Goal: Task Accomplishment & Management: Manage account settings

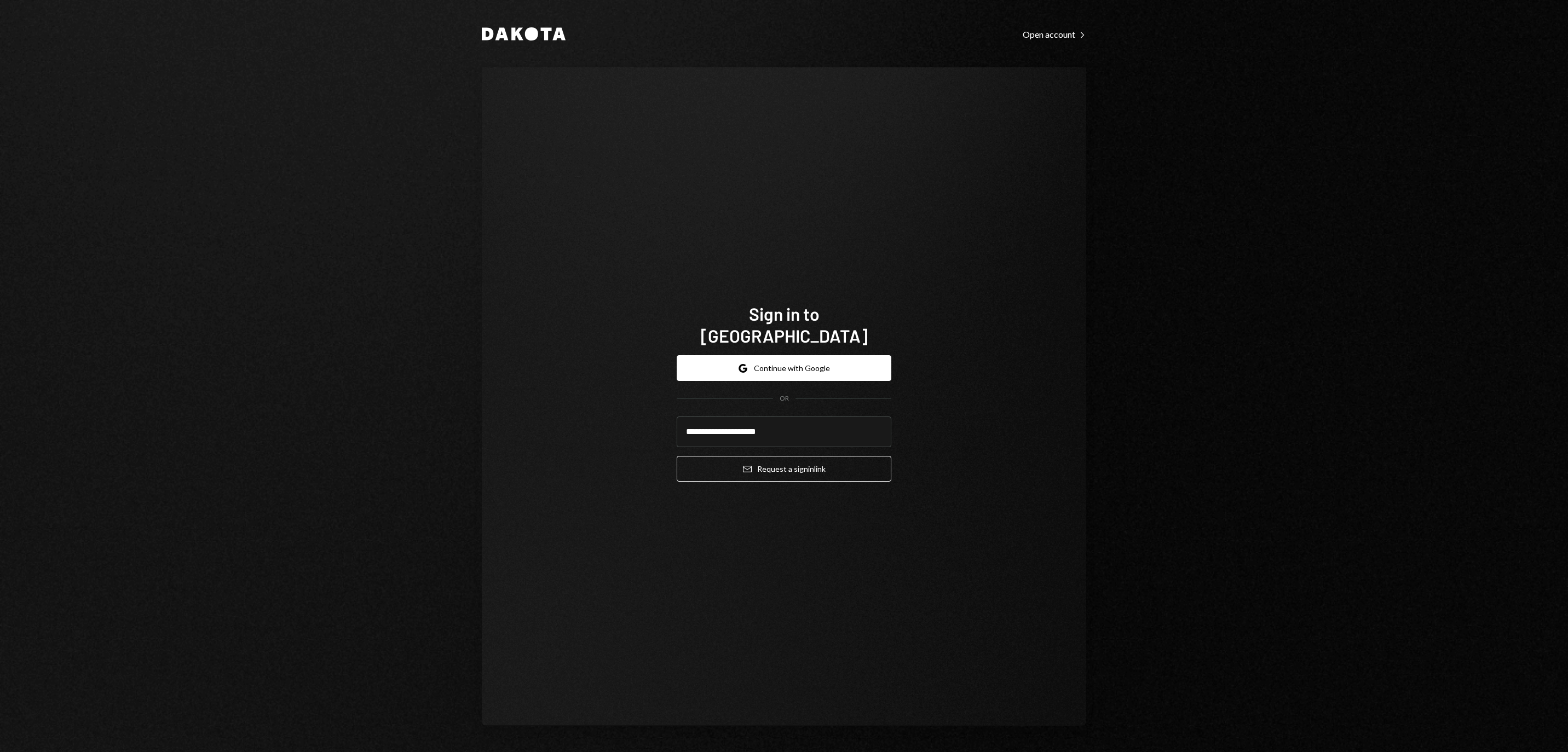
type input "**********"
click at [784, 462] on button "Email Request a sign in link" at bounding box center [784, 469] width 215 height 26
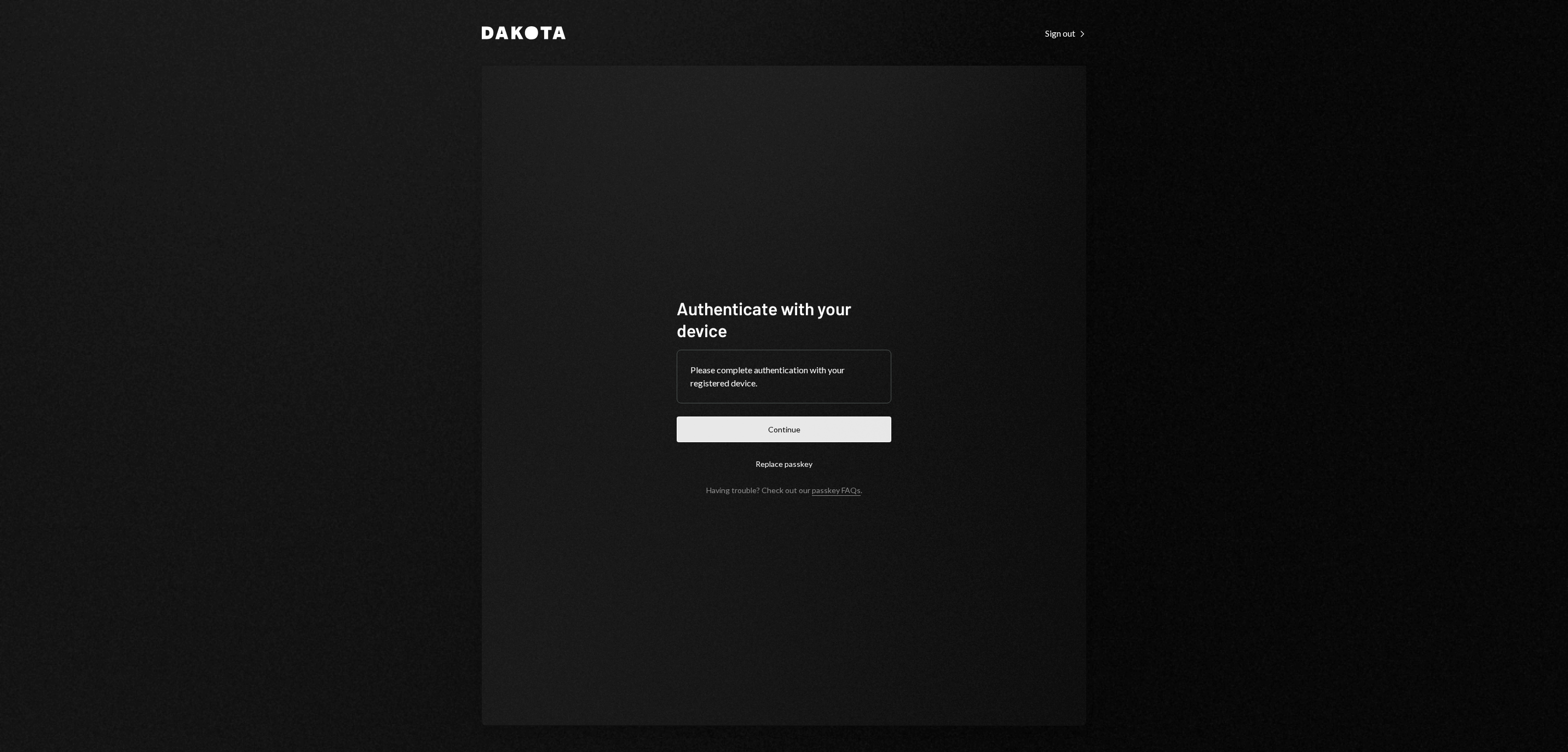
click at [809, 424] on button "Continue" at bounding box center [784, 430] width 215 height 26
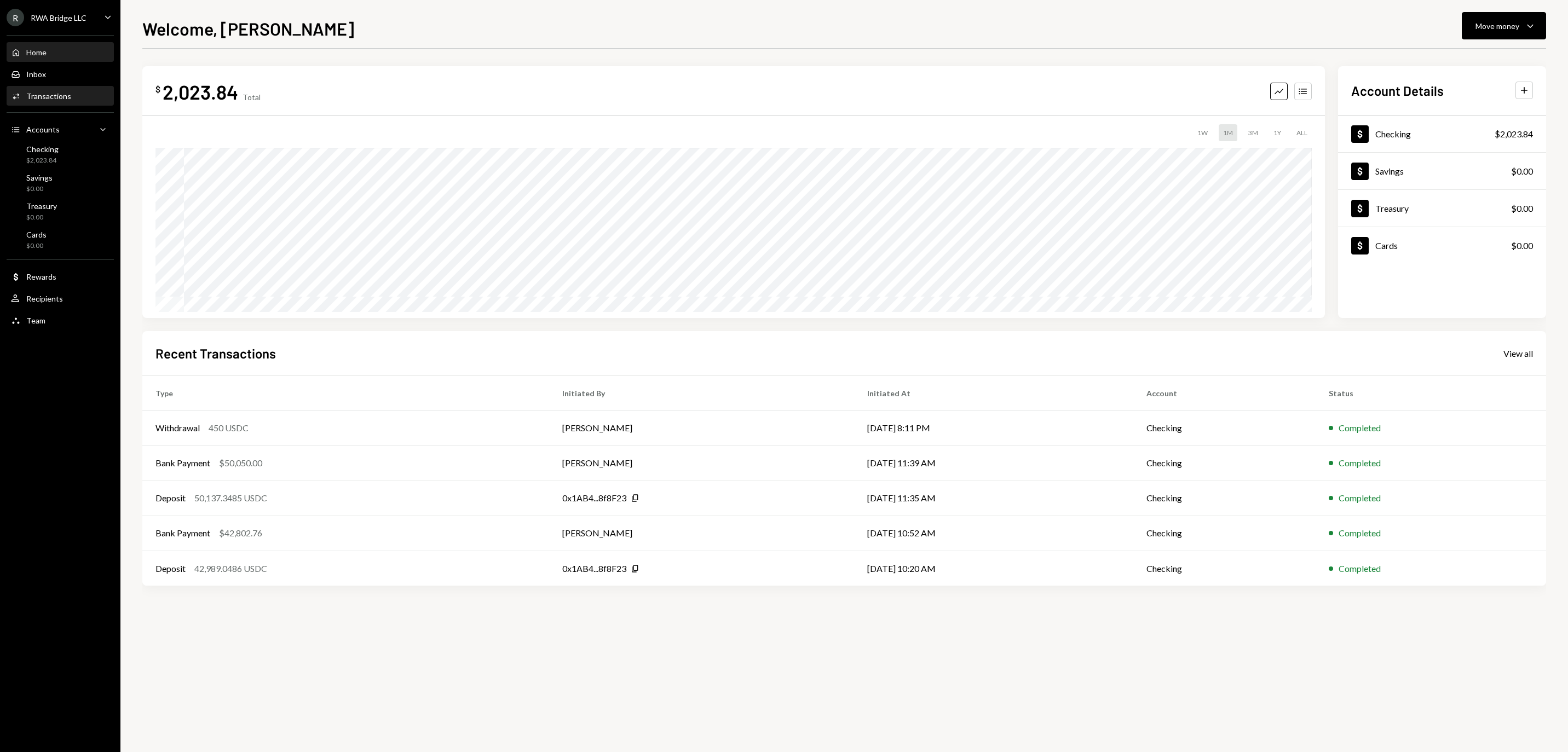
click at [65, 101] on div "Transactions" at bounding box center [49, 96] width 45 height 9
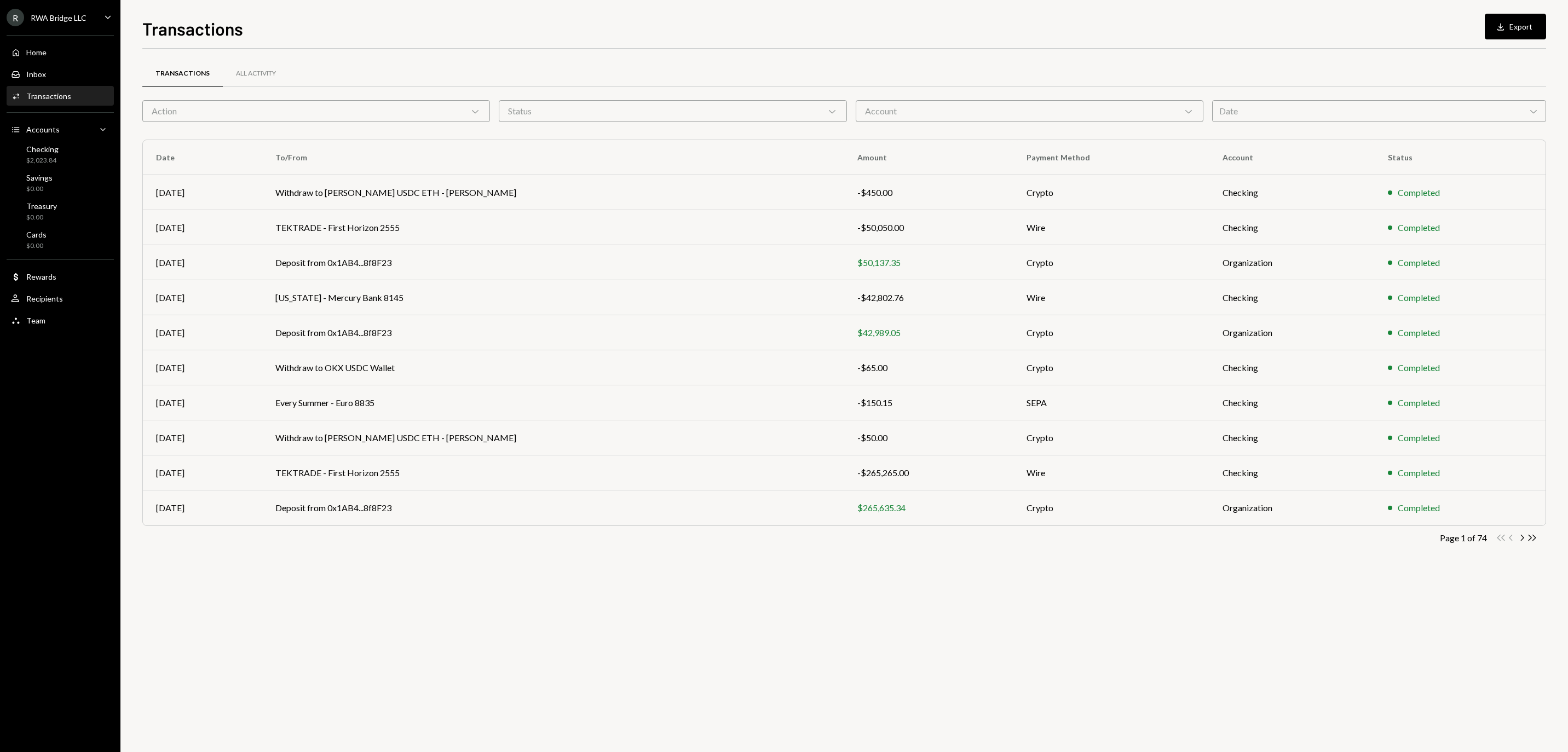
click at [67, 19] on div "RWA Bridge LLC" at bounding box center [58, 18] width 56 height 9
click at [59, 116] on div "Documents" at bounding box center [76, 119] width 117 height 9
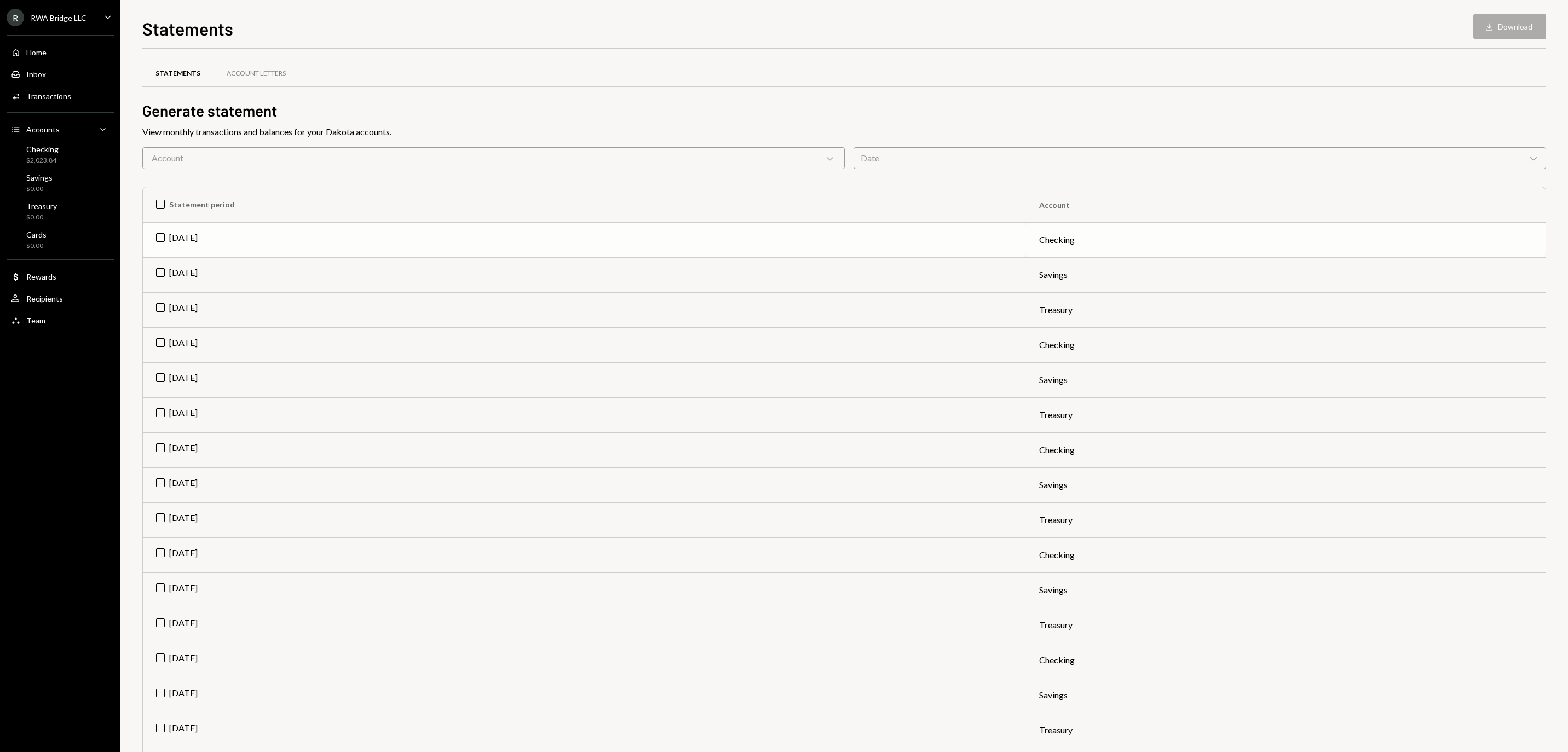
click at [203, 236] on td "[DATE]" at bounding box center [584, 240] width 883 height 35
click at [1504, 23] on button "Download Download" at bounding box center [1510, 26] width 73 height 26
